Goal: Task Accomplishment & Management: Use online tool/utility

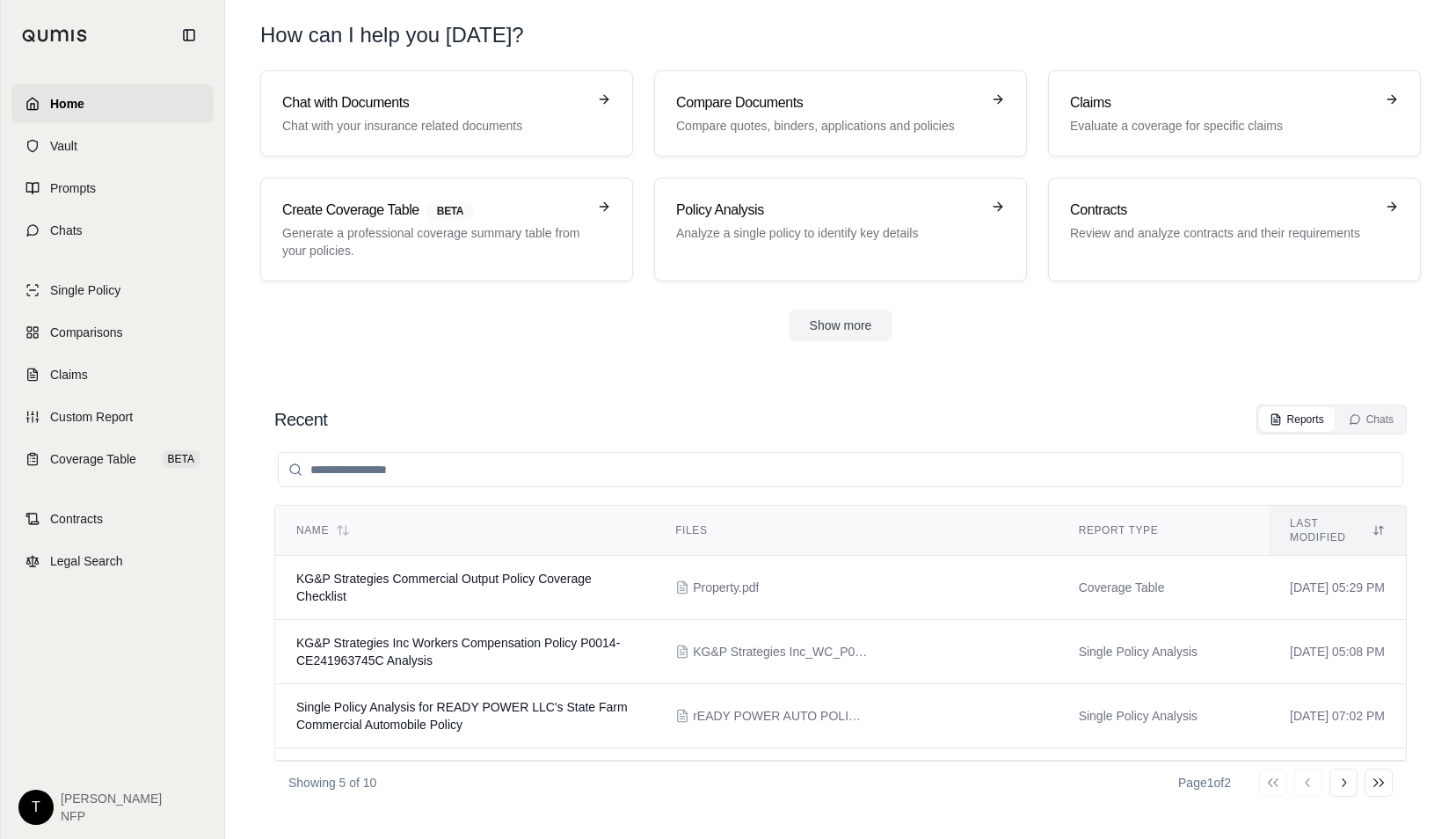
click at [61, 103] on span "Home" at bounding box center [67, 103] width 34 height 17
click at [89, 354] on span "Legal Search" at bounding box center [86, 561] width 73 height 17
click at [56, 96] on span "Home" at bounding box center [67, 103] width 34 height 17
click at [708, 323] on button "Show more" at bounding box center [841, 325] width 105 height 32
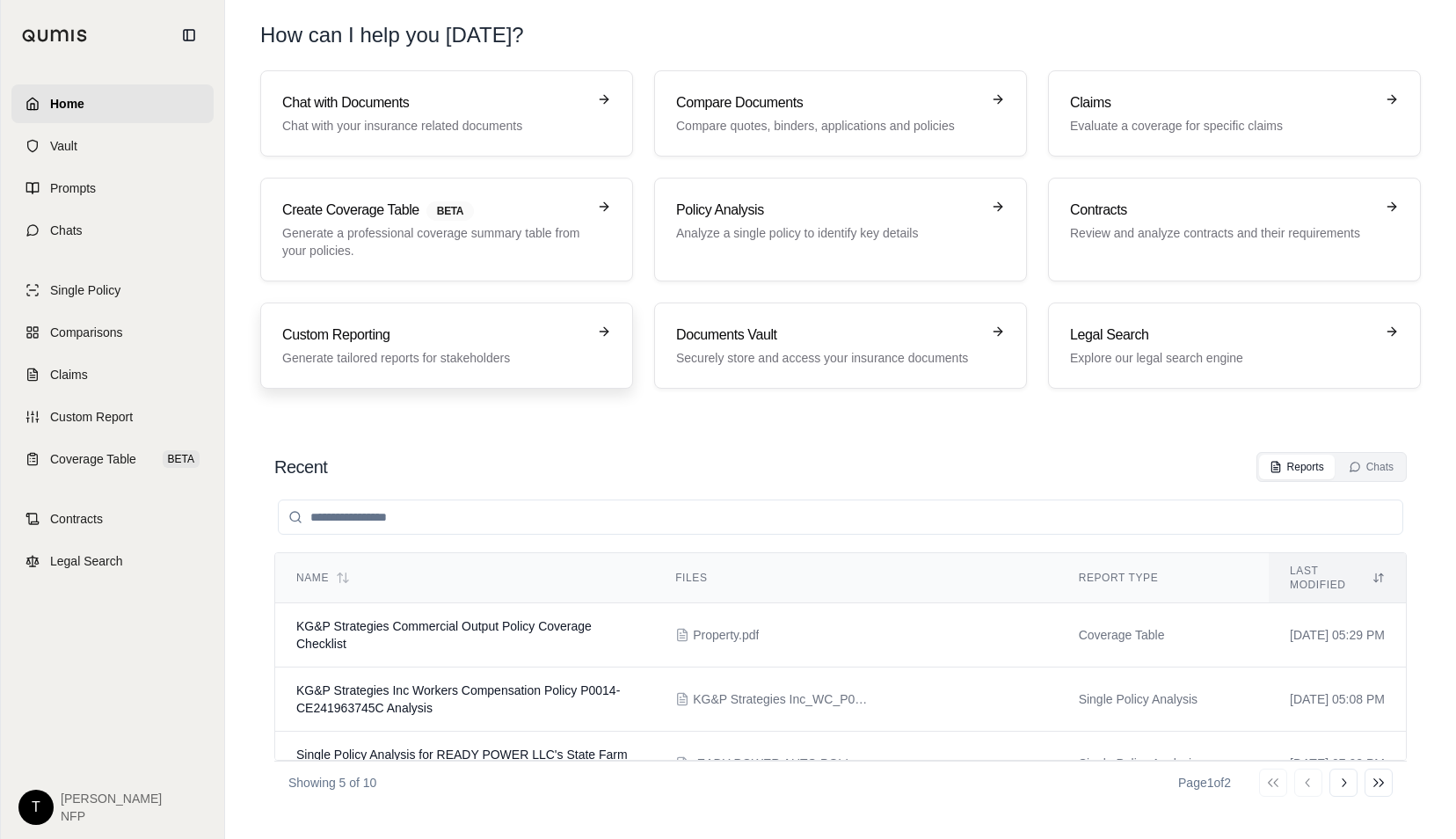
click at [490, 334] on h3 "Custom Reporting" at bounding box center [434, 335] width 304 height 21
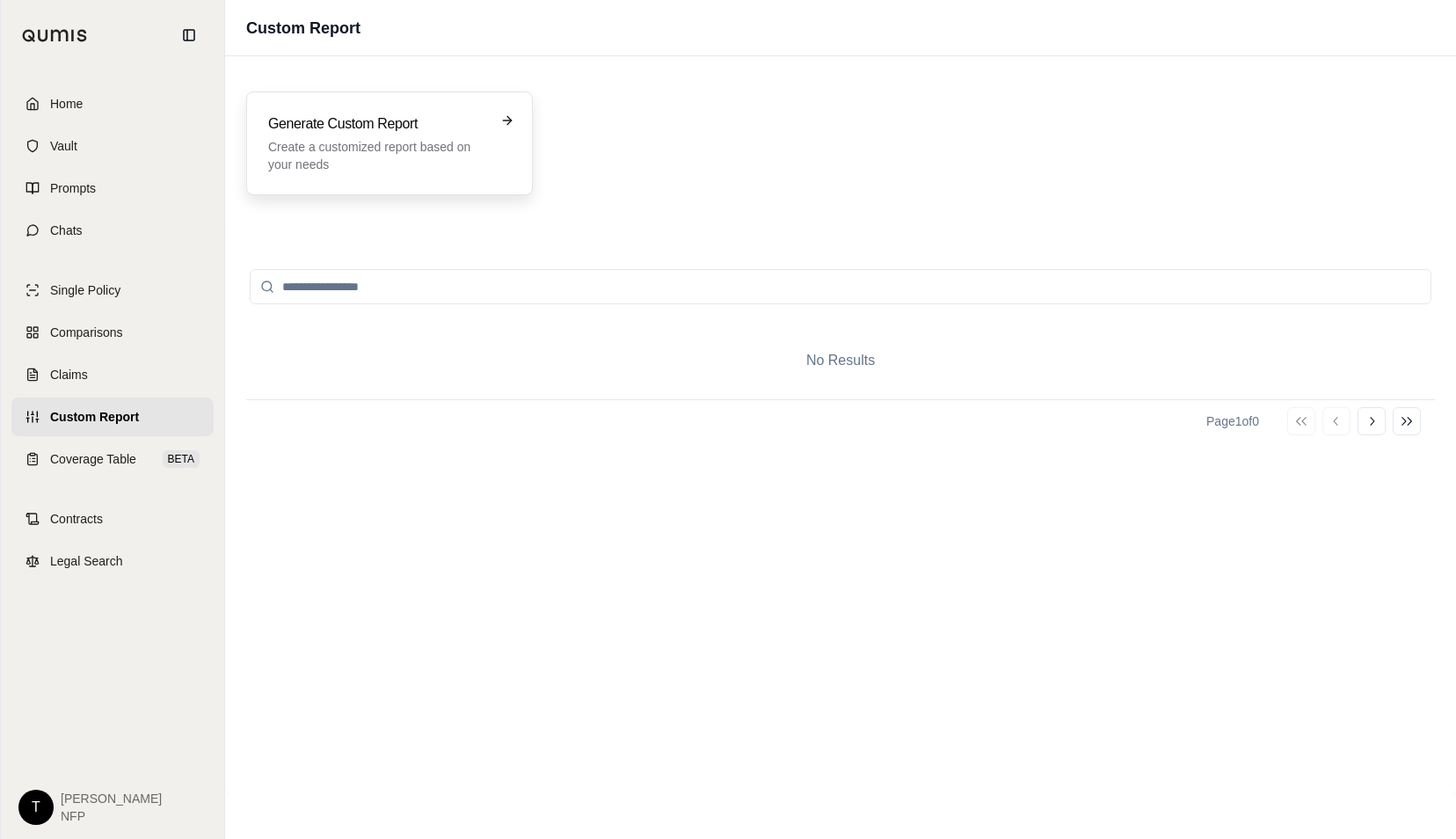
click at [397, 140] on p "Create a customized report based on your needs" at bounding box center [377, 156] width 218 height 35
